Goal: Obtain resource: Obtain resource

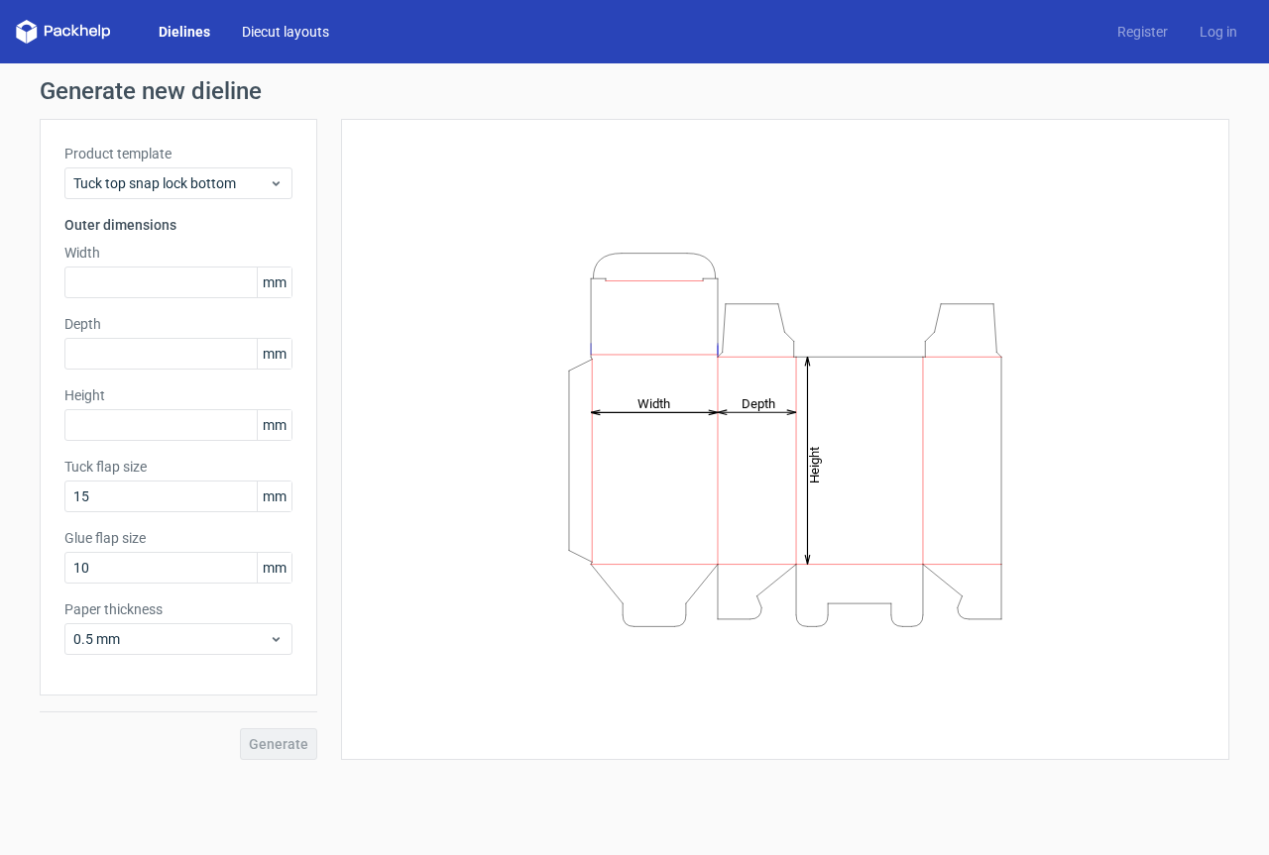
click at [267, 33] on link "Diecut layouts" at bounding box center [285, 32] width 119 height 20
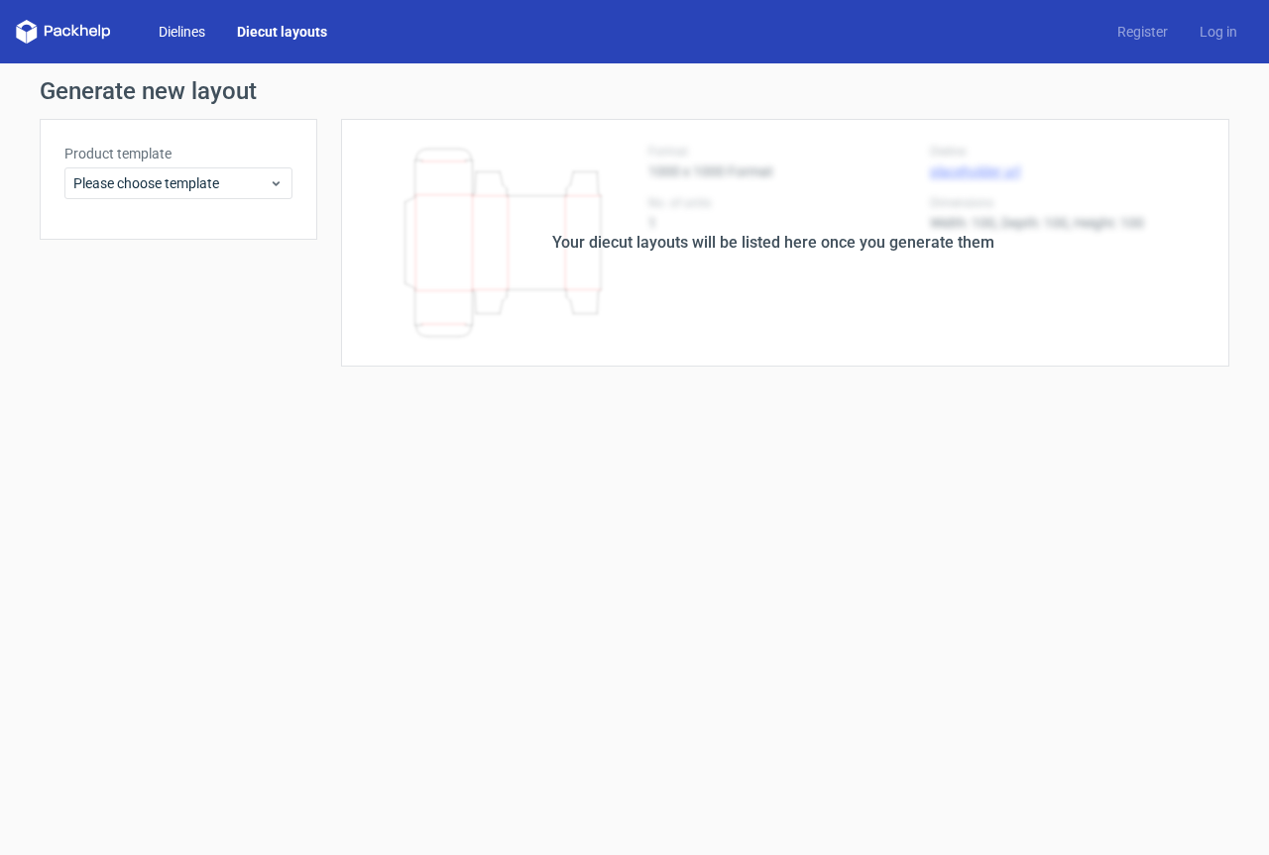
click at [182, 36] on link "Dielines" at bounding box center [182, 32] width 78 height 20
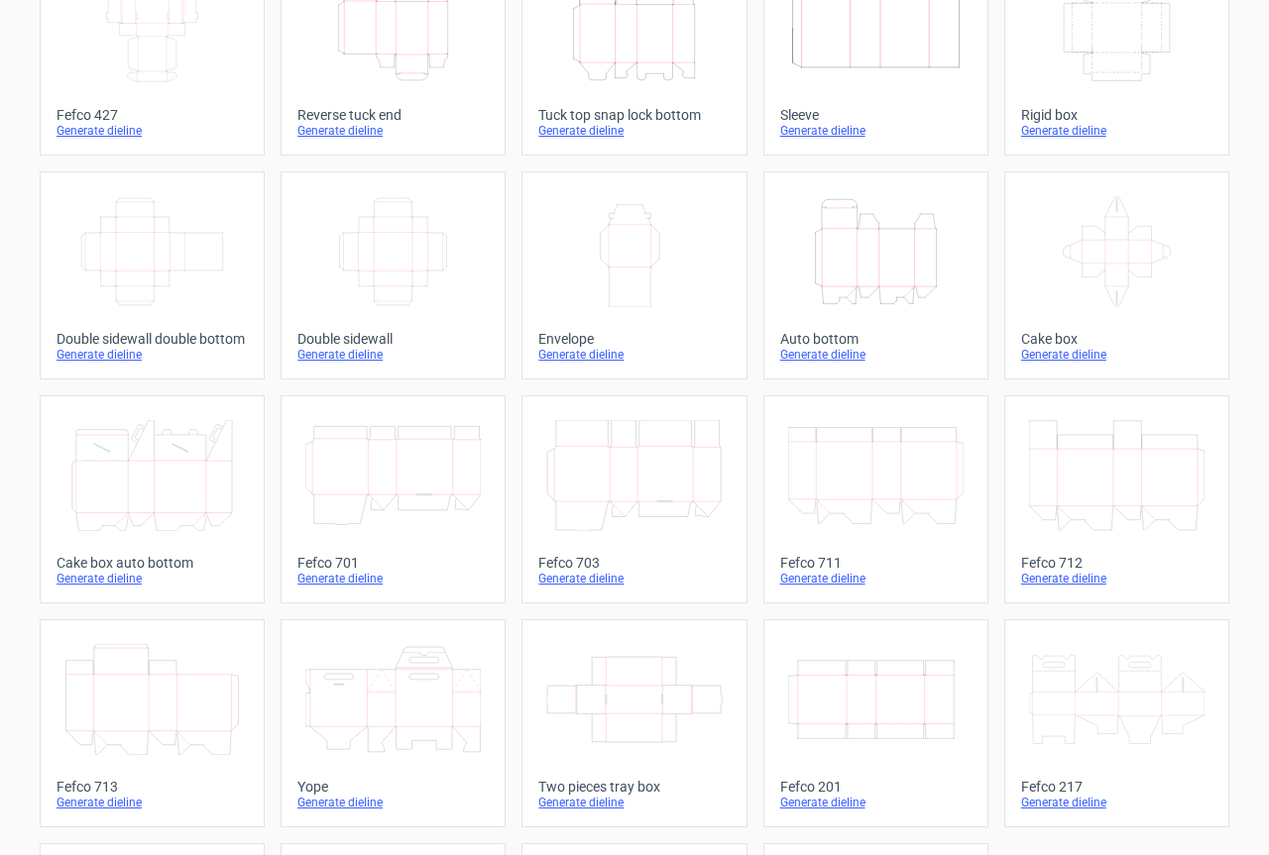
scroll to position [198, 0]
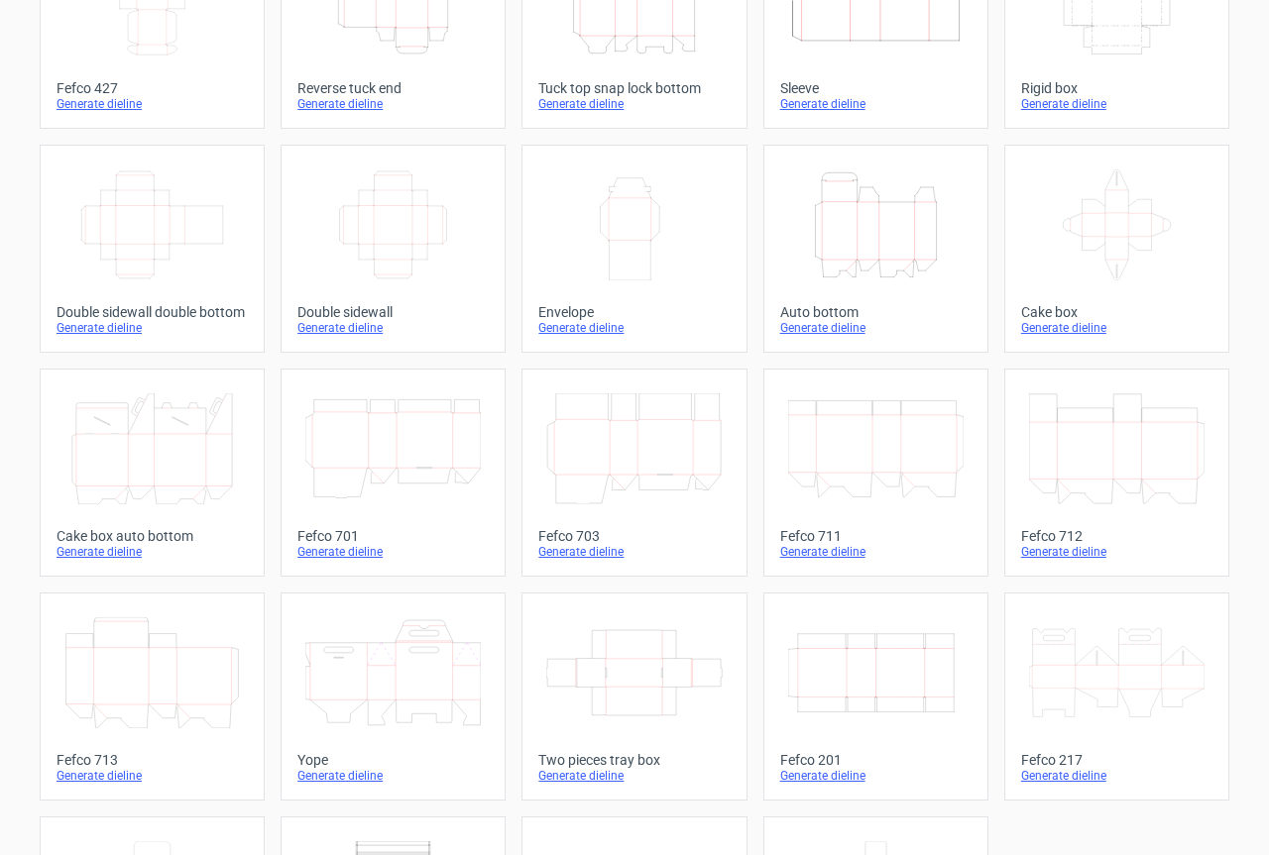
click at [350, 195] on icon "Width Depth Height" at bounding box center [392, 225] width 175 height 111
